Goal: Task Accomplishment & Management: Complete application form

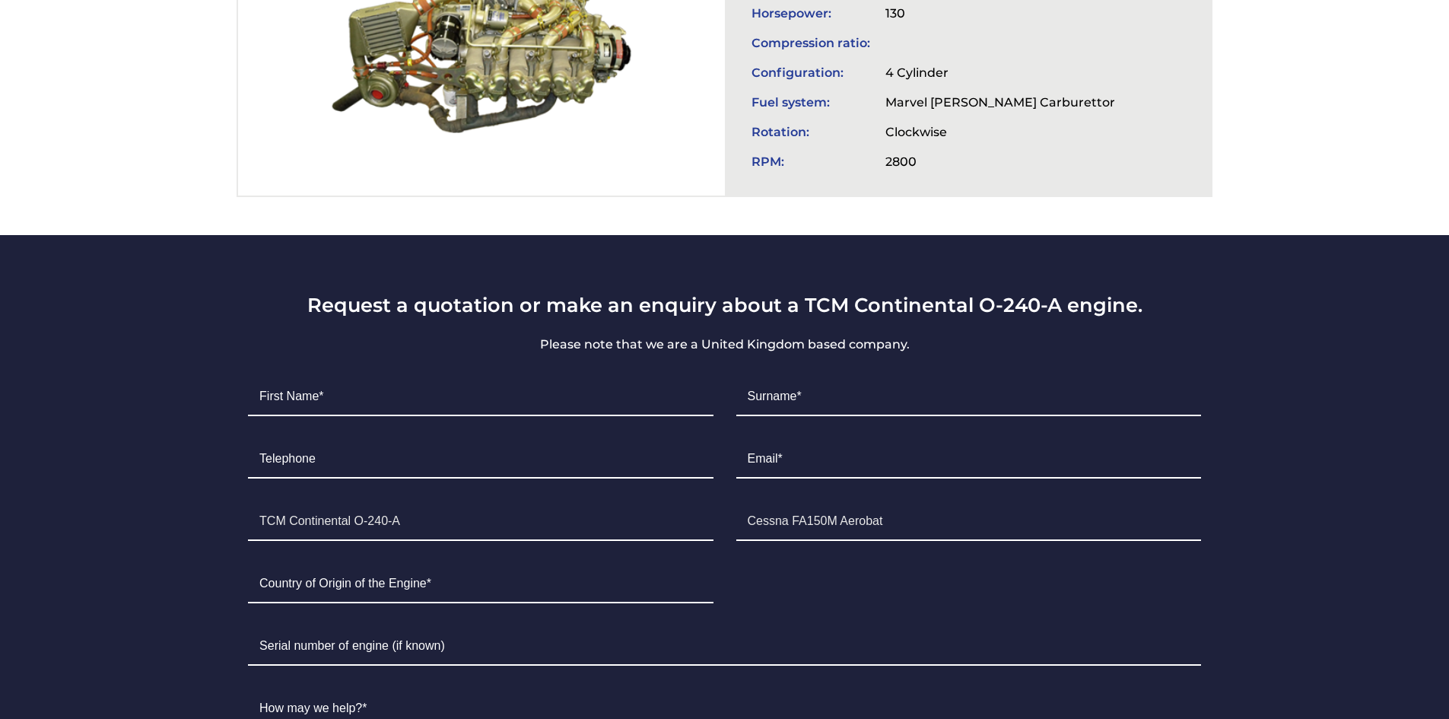
scroll to position [761, 0]
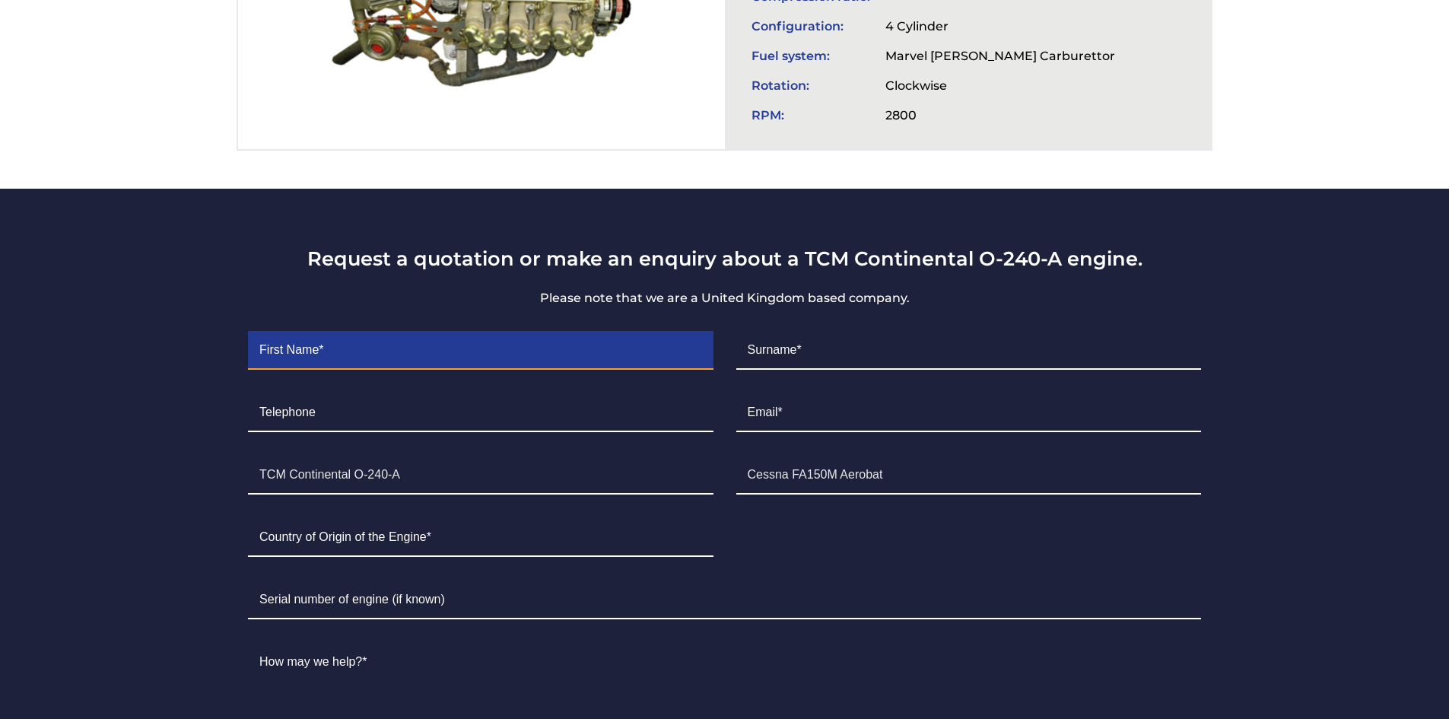
click at [282, 353] on input "Contact form" at bounding box center [480, 351] width 465 height 38
type input "[PERSON_NAME]"
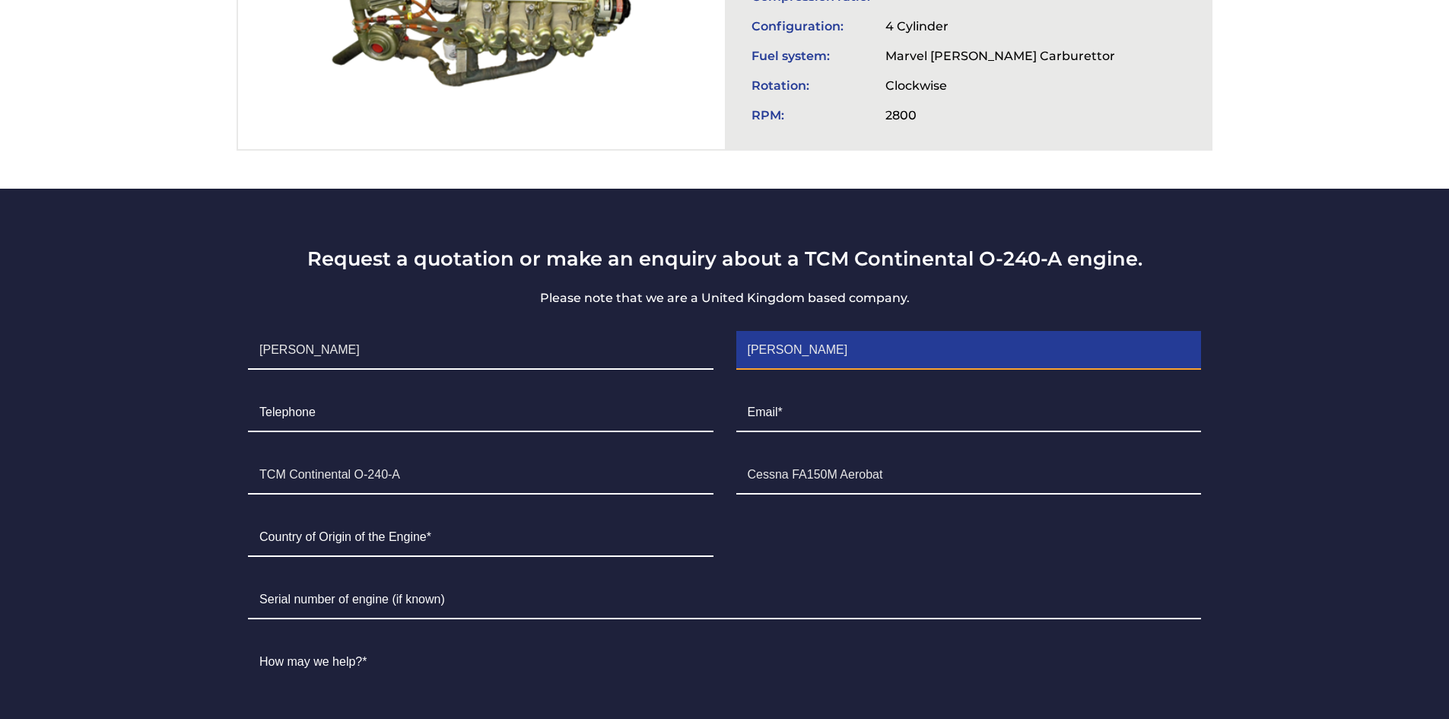
type input "5026455151"
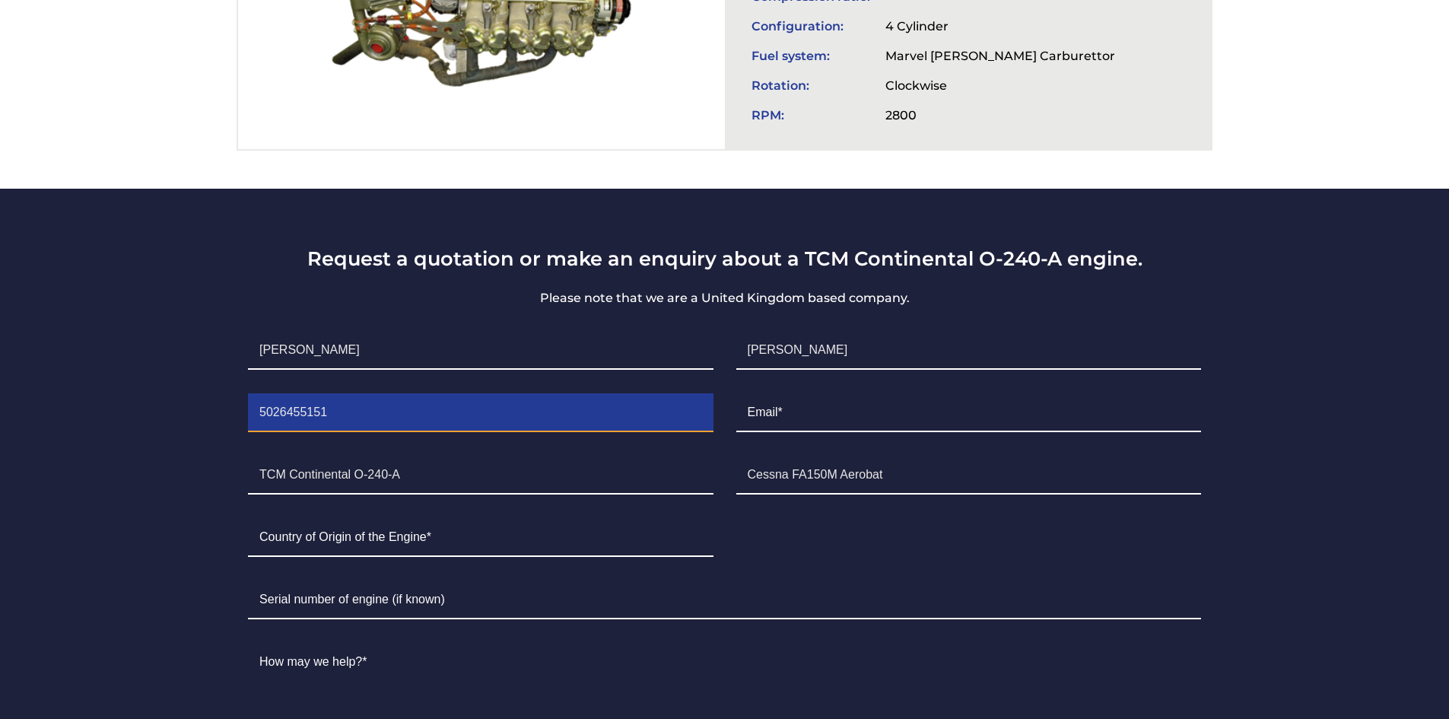
type input "[EMAIL_ADDRESS][DOMAIN_NAME]"
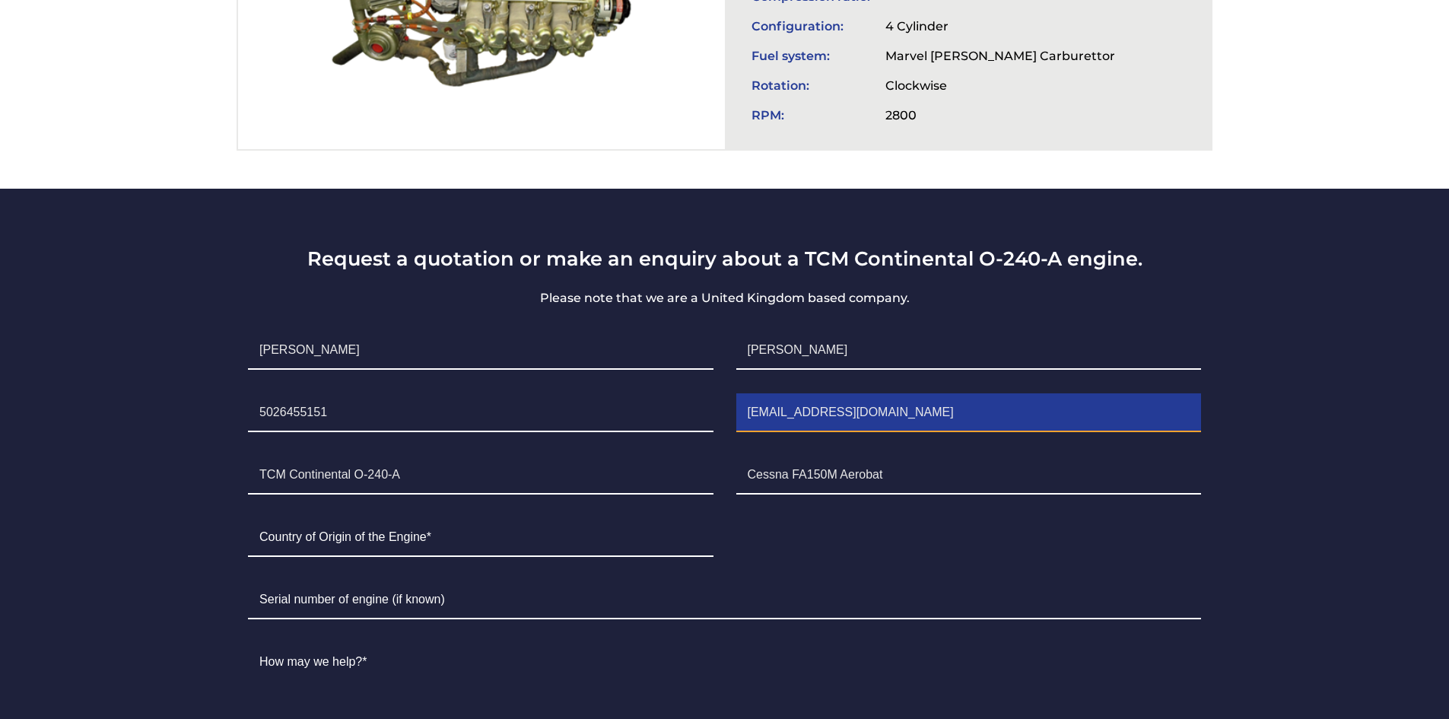
type input "[GEOGRAPHIC_DATA]"
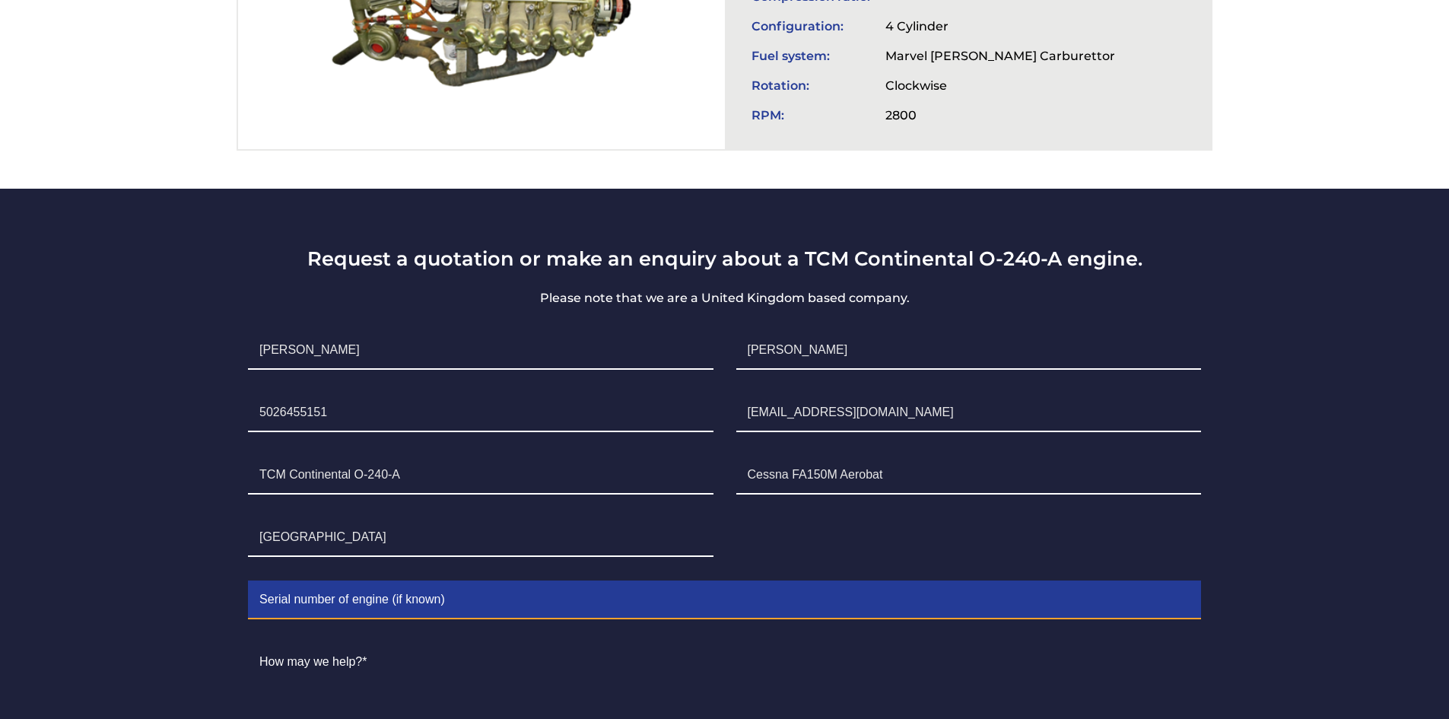
click at [345, 607] on input "Contact form" at bounding box center [724, 600] width 953 height 38
click at [353, 599] on input "converting to an o240 from my O200" at bounding box center [724, 600] width 953 height 38
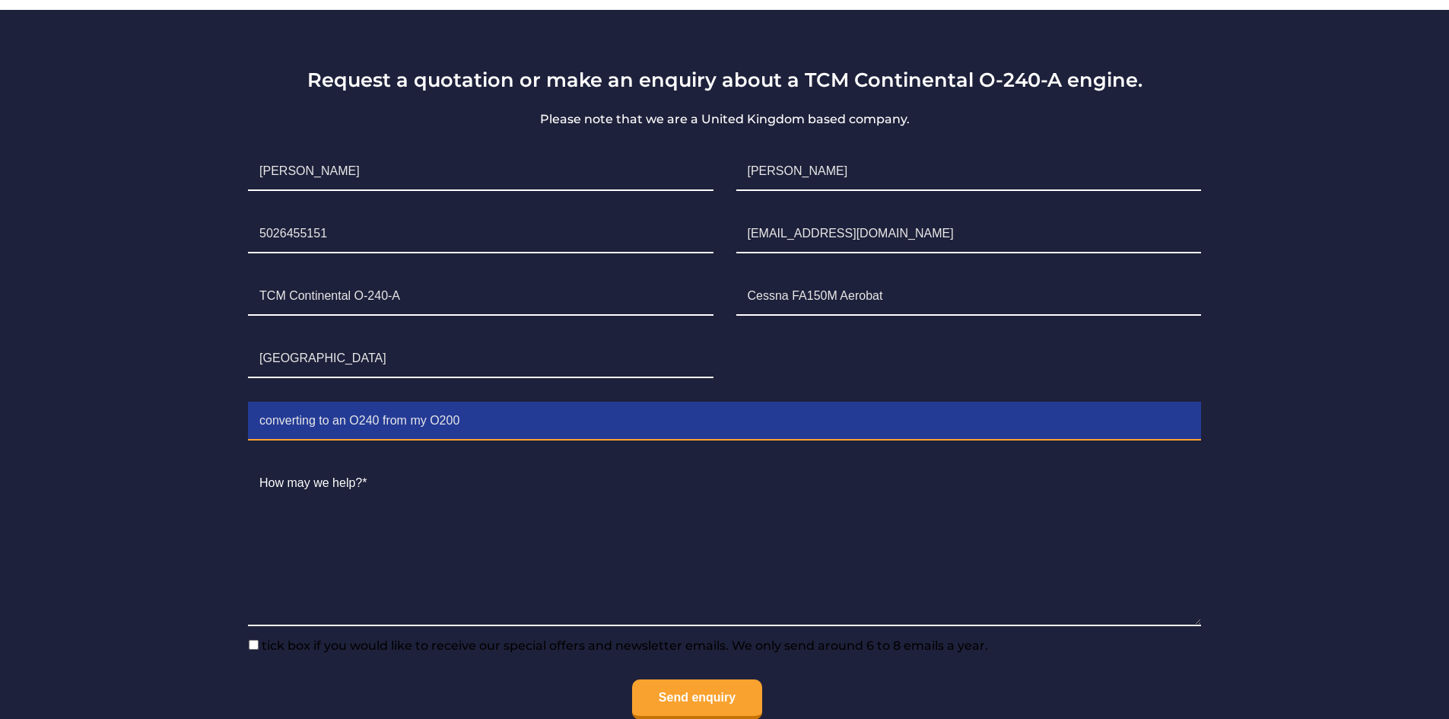
scroll to position [989, 0]
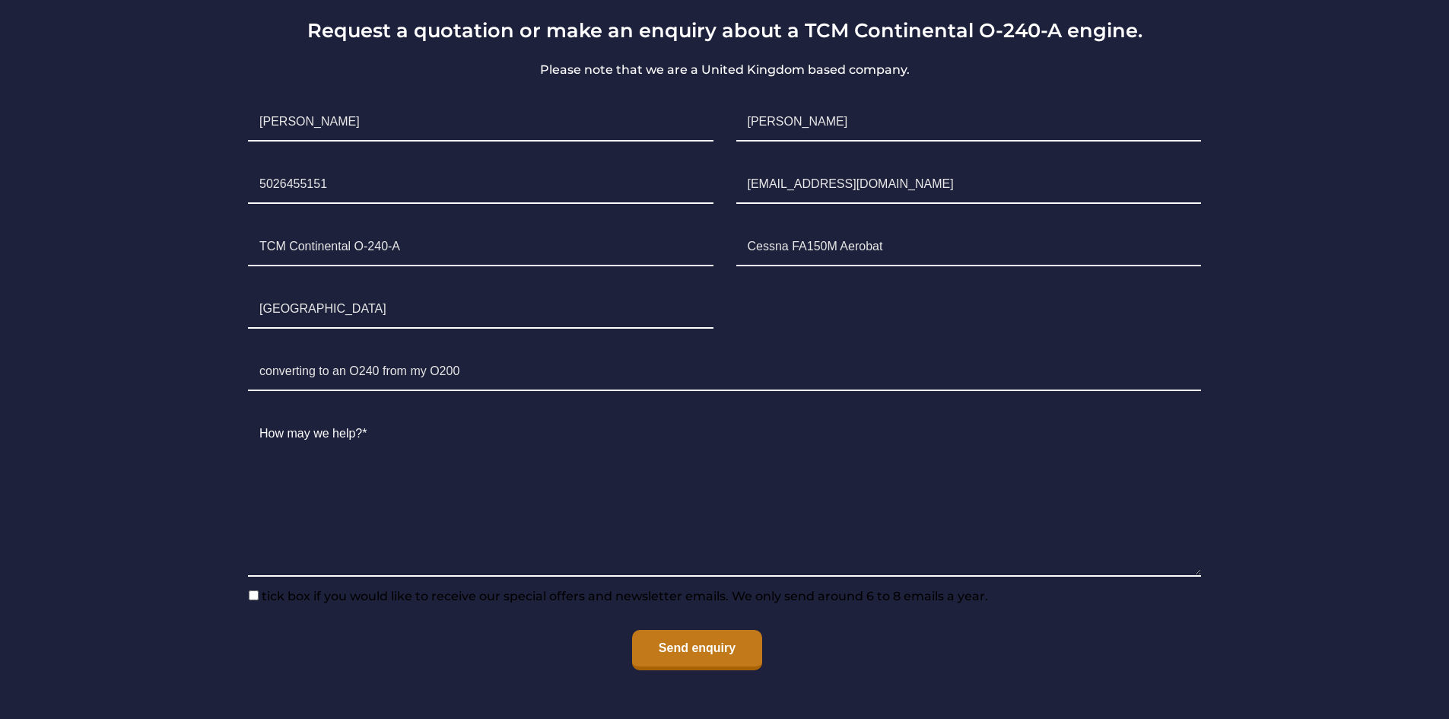
click at [708, 654] on input "Send enquiry" at bounding box center [697, 650] width 130 height 40
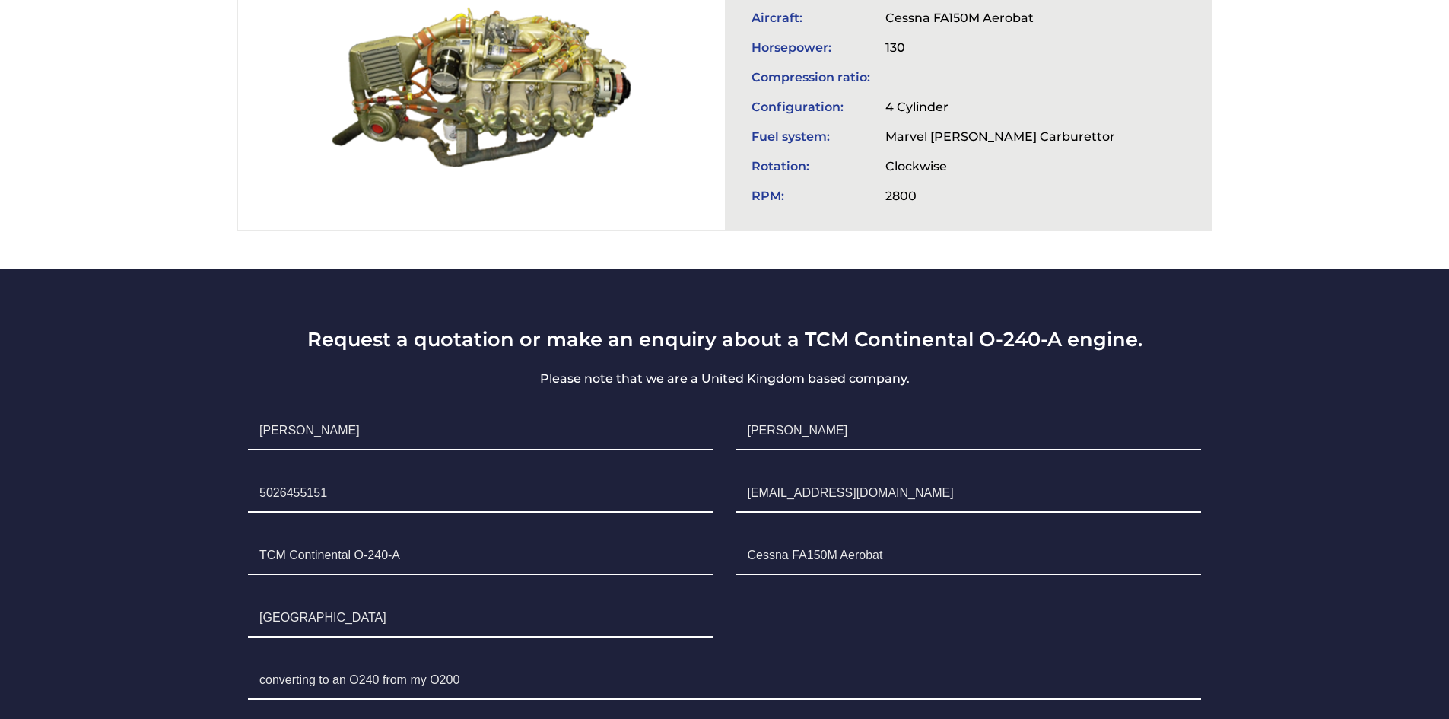
scroll to position [685, 0]
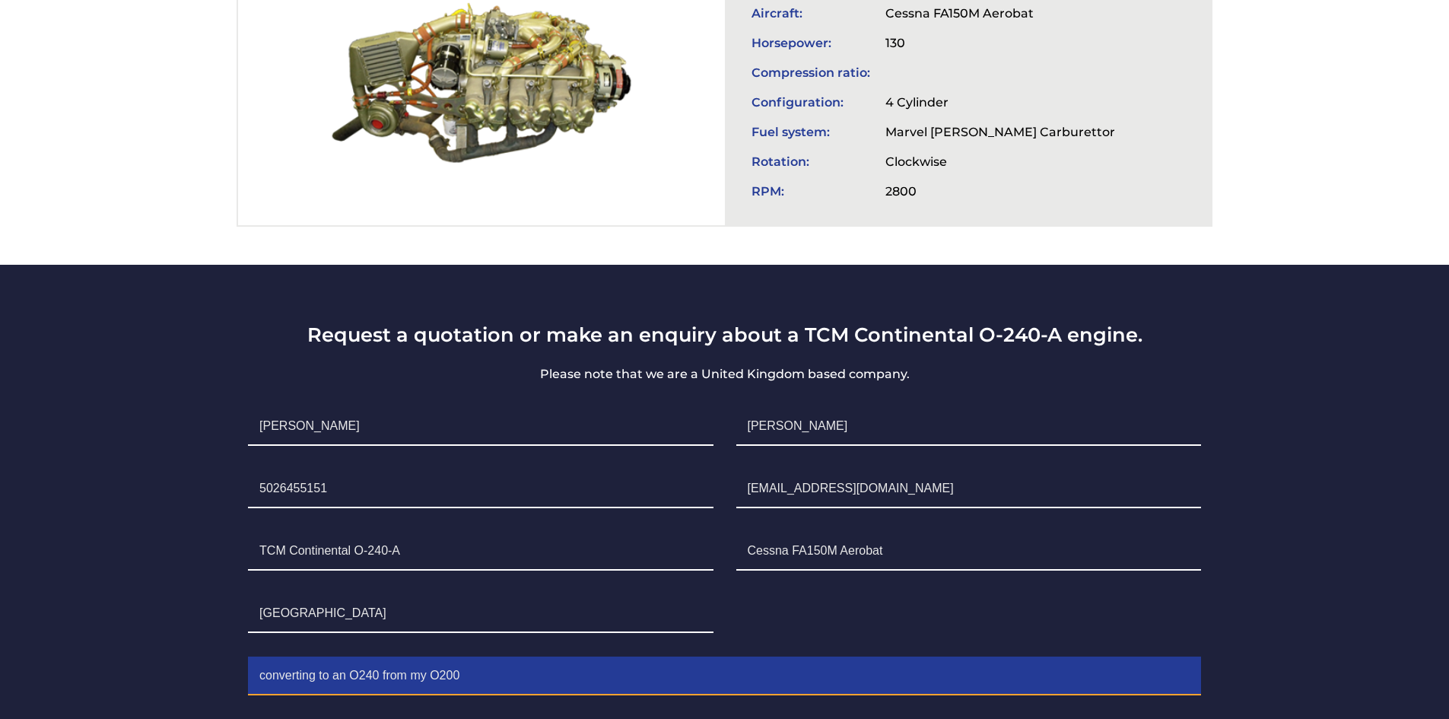
click at [356, 678] on input "converting to an O240 from my O200" at bounding box center [724, 676] width 953 height 38
click at [381, 675] on input "converting to an O-240 from my O200" at bounding box center [724, 676] width 953 height 38
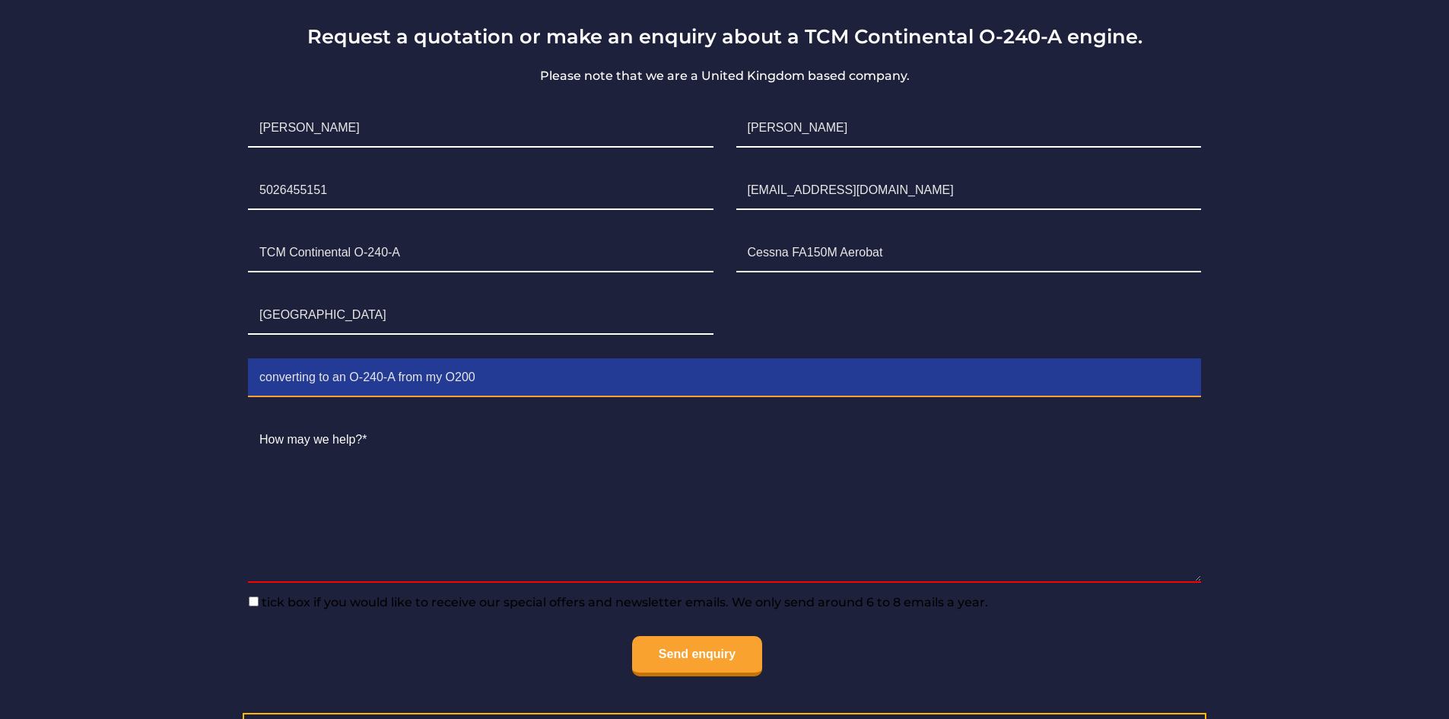
scroll to position [1065, 0]
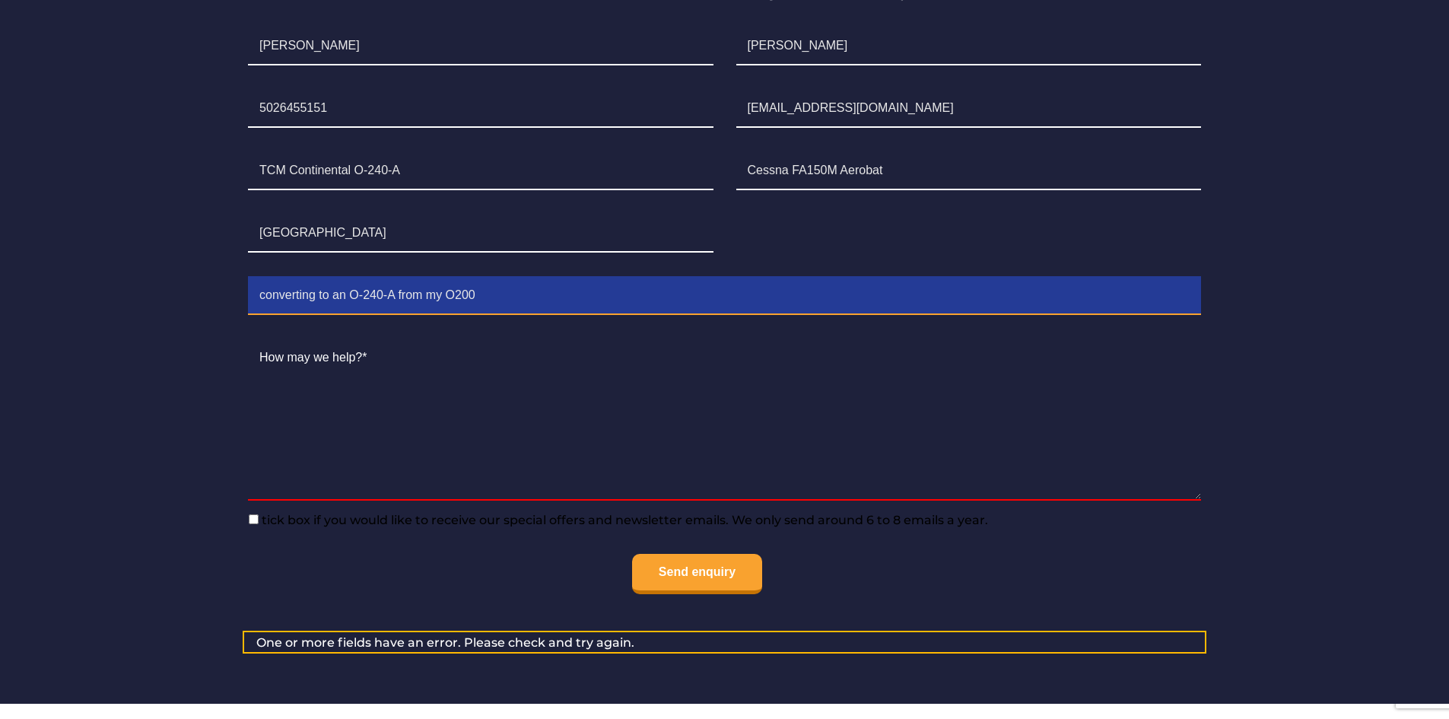
click at [582, 309] on input "converting to an O-240-A from my O200" at bounding box center [724, 296] width 953 height 38
type input "c"
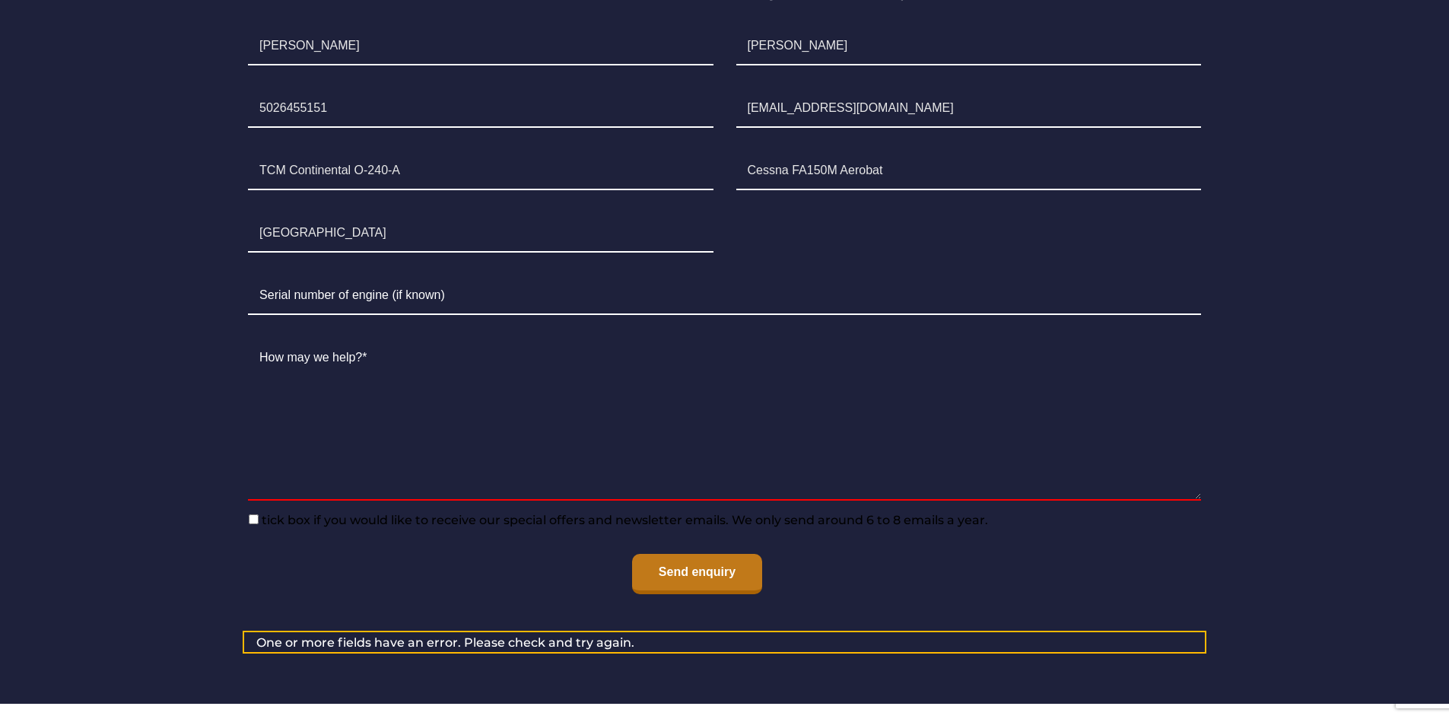
click at [681, 575] on input "Send enquiry" at bounding box center [697, 574] width 130 height 40
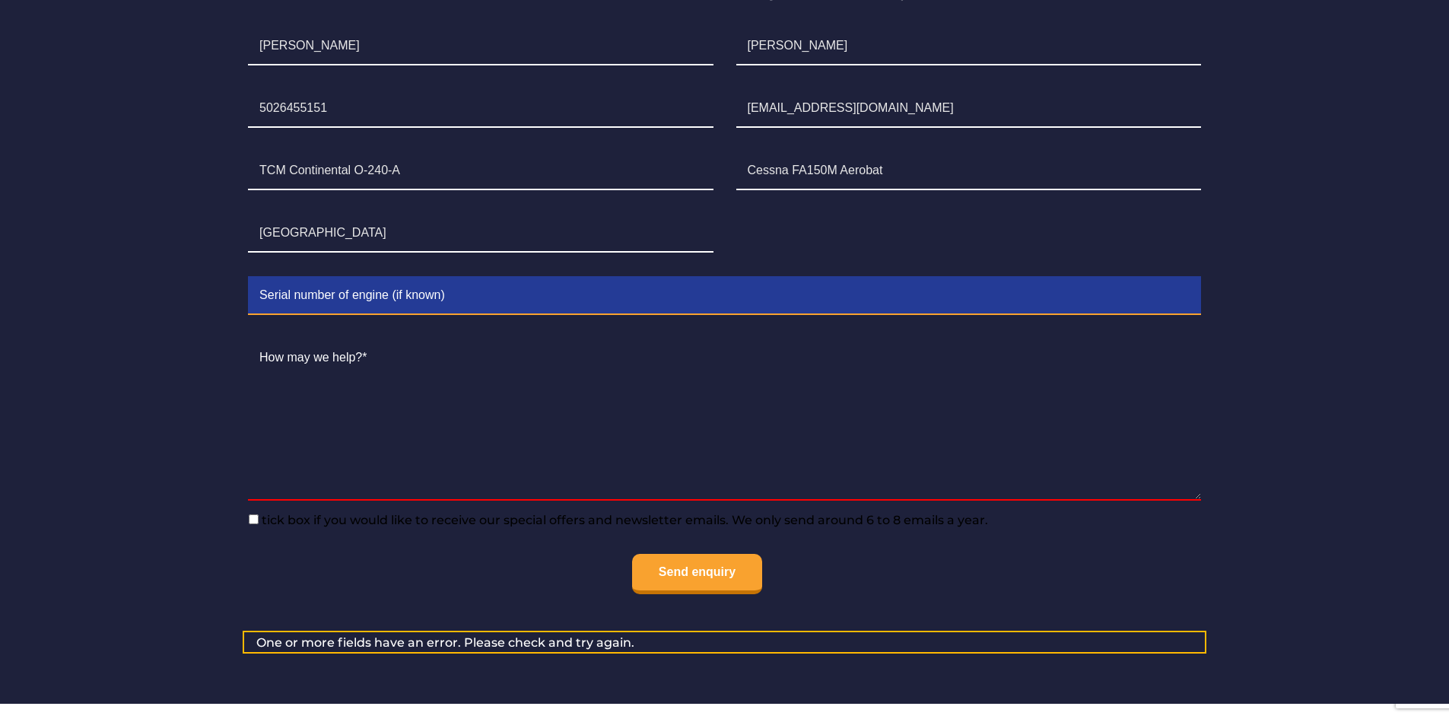
click at [256, 293] on input "Contact form" at bounding box center [724, 296] width 953 height 38
type input "Unknown"
click at [632, 554] on input "Send enquiry" at bounding box center [697, 574] width 130 height 40
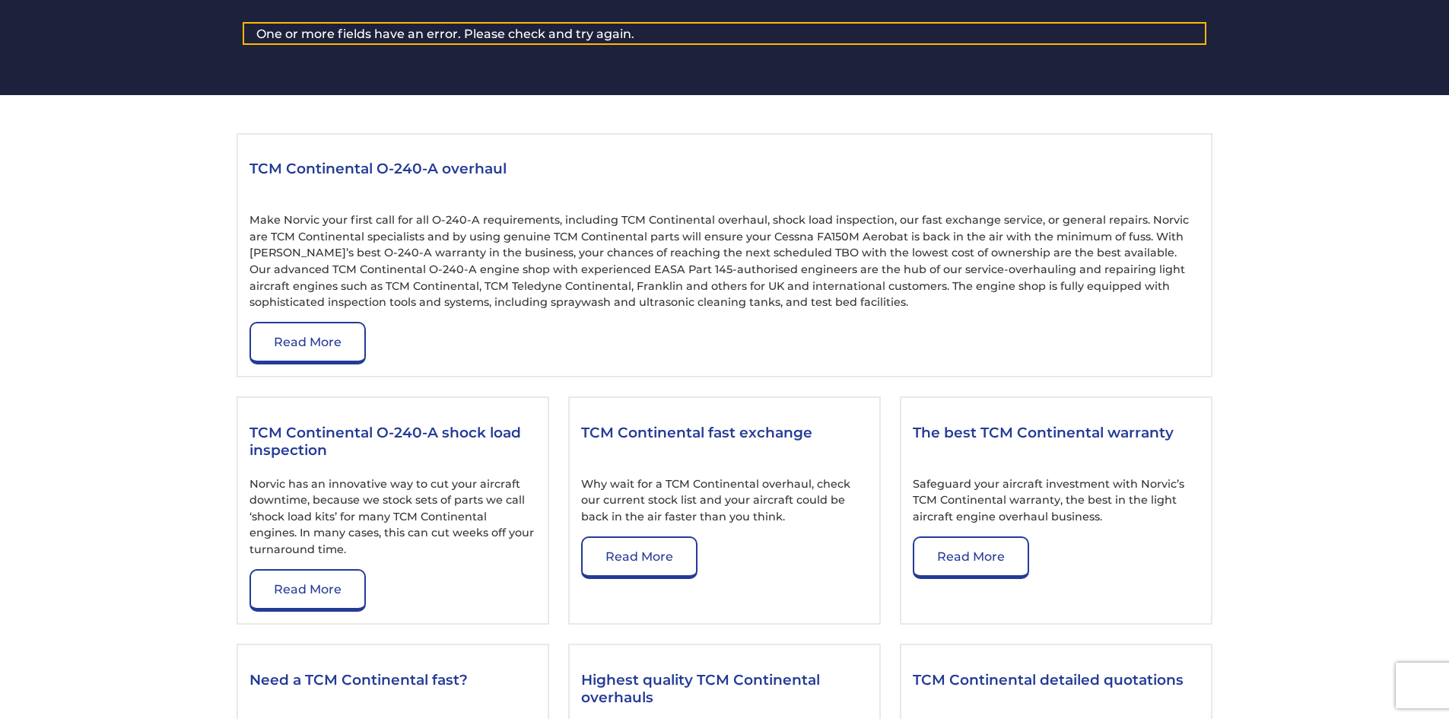
scroll to position [1217, 0]
